Goal: Navigation & Orientation: Go to known website

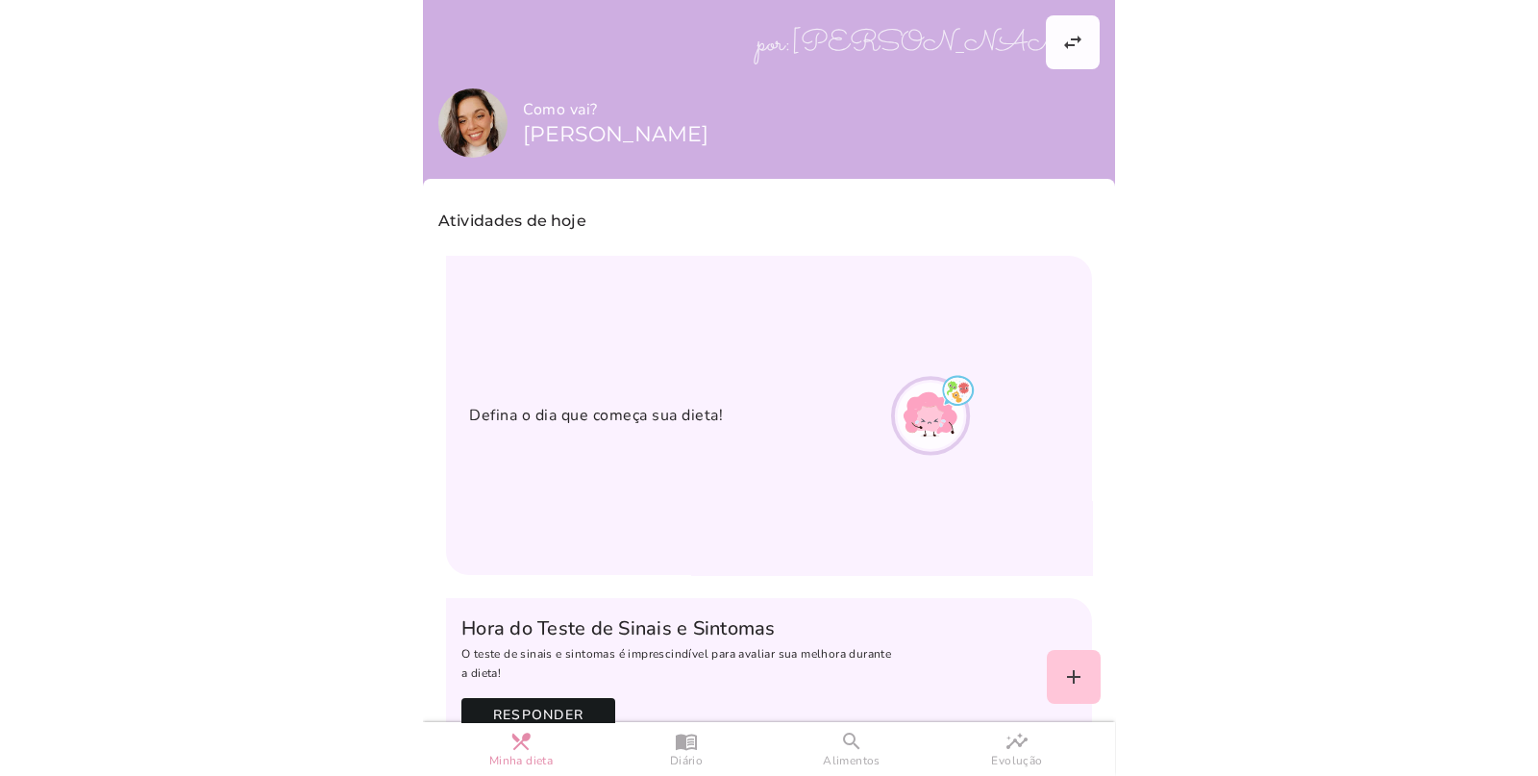
scroll to position [1206, 0]
